Goal: Information Seeking & Learning: Learn about a topic

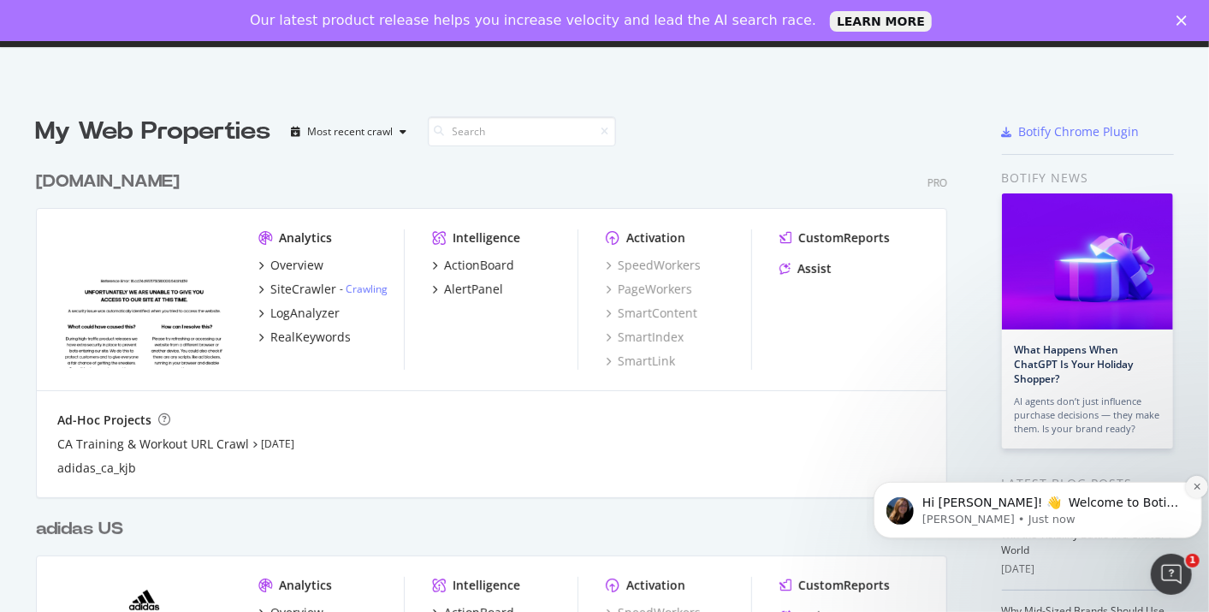
click at [1192, 488] on icon "Dismiss notification" at bounding box center [1196, 485] width 9 height 9
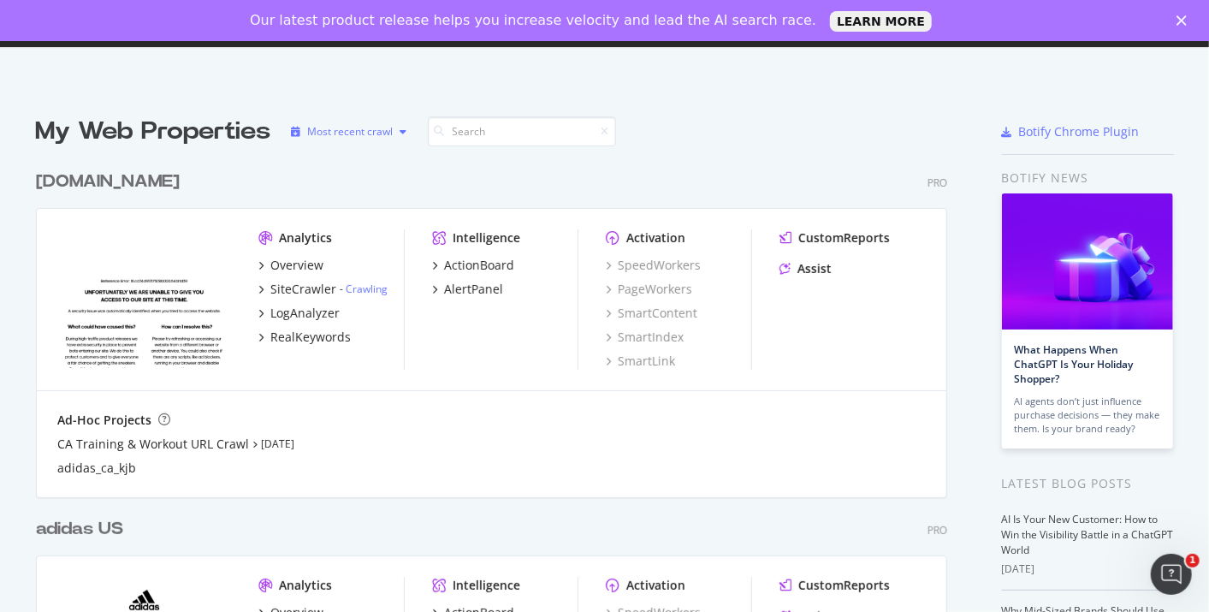
click at [368, 133] on div "Most recent crawl" at bounding box center [351, 132] width 86 height 10
click at [0, 342] on html "Welcome back, Kavit Vichhivora ! Botify Academy Knowledge Base Organizations Ka…" at bounding box center [604, 306] width 1209 height 612
click at [1177, 21] on icon "Close" at bounding box center [1181, 20] width 10 height 10
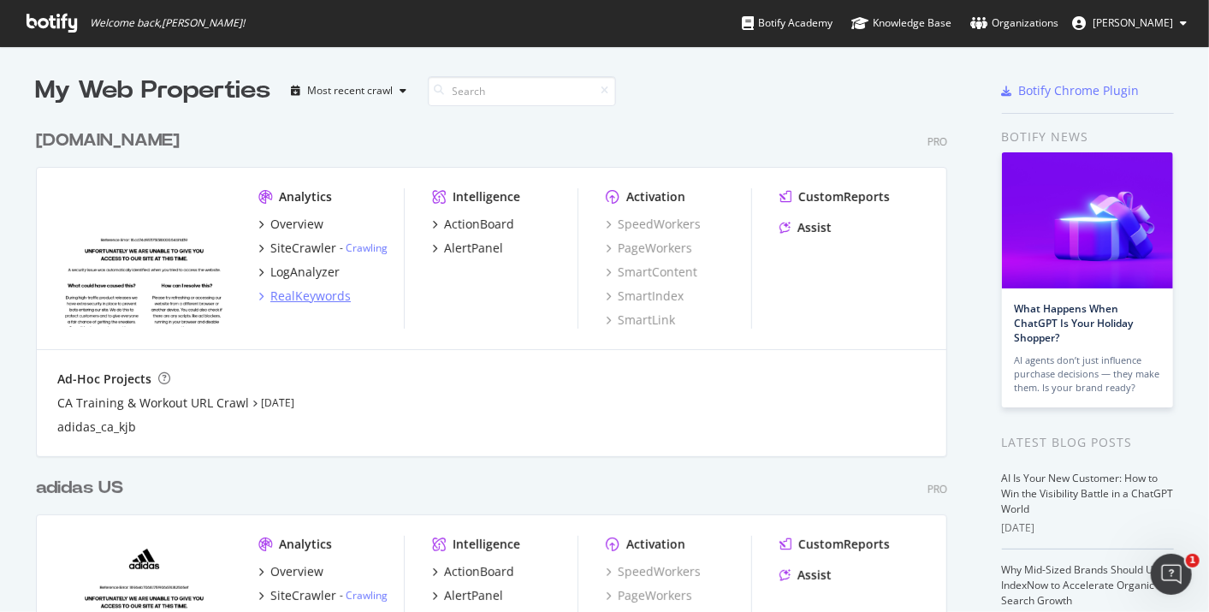
click at [303, 298] on div "RealKeywords" at bounding box center [310, 295] width 80 height 17
